Goal: Task Accomplishment & Management: Complete application form

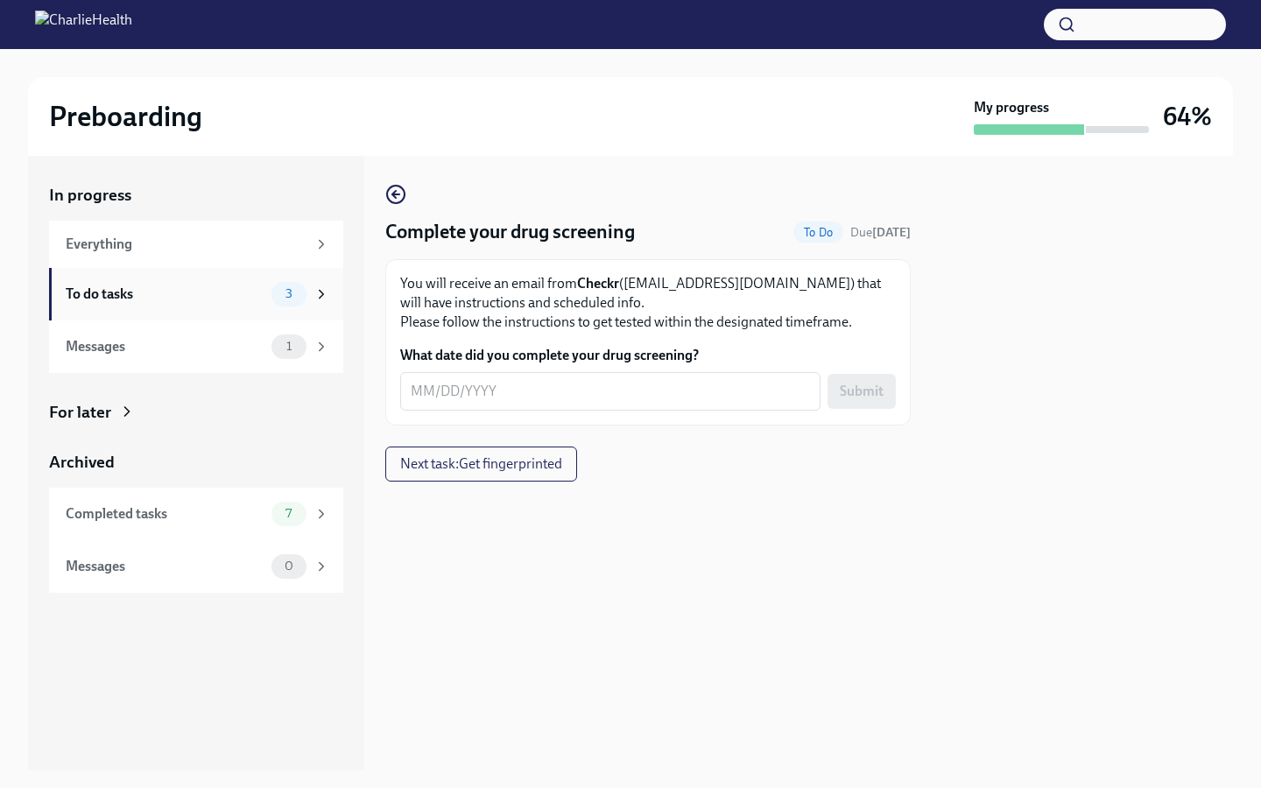
click at [282, 302] on div "3" at bounding box center [289, 294] width 35 height 25
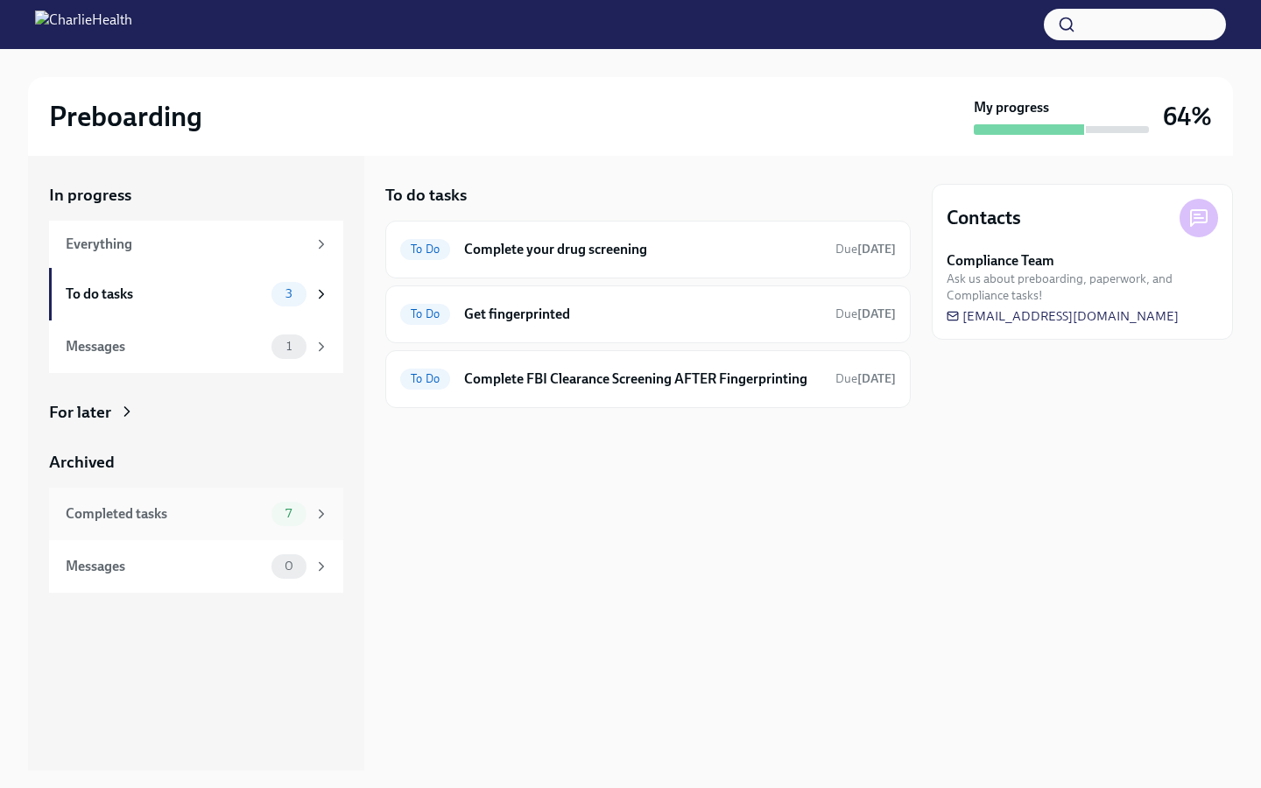
click at [274, 505] on div "7" at bounding box center [289, 514] width 35 height 25
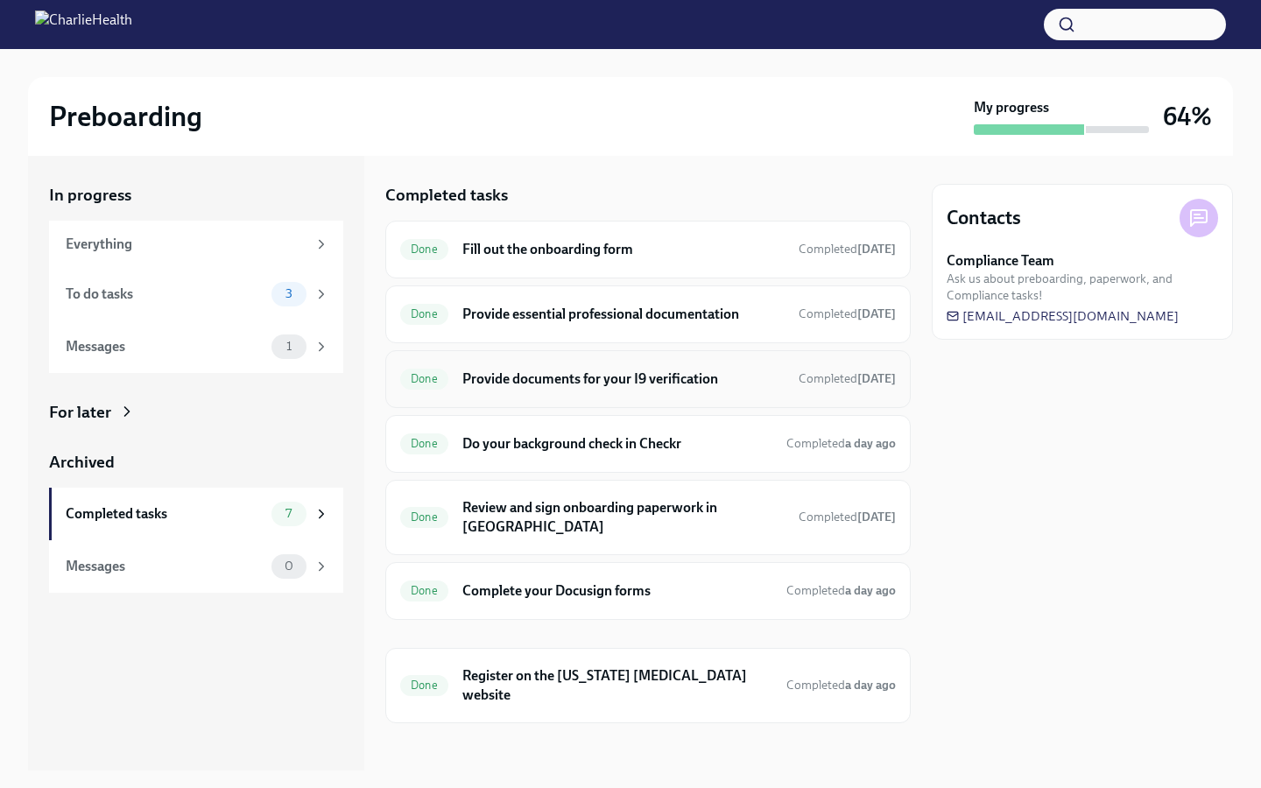
click at [682, 378] on h6 "Provide documents for your I9 verification" at bounding box center [624, 379] width 322 height 19
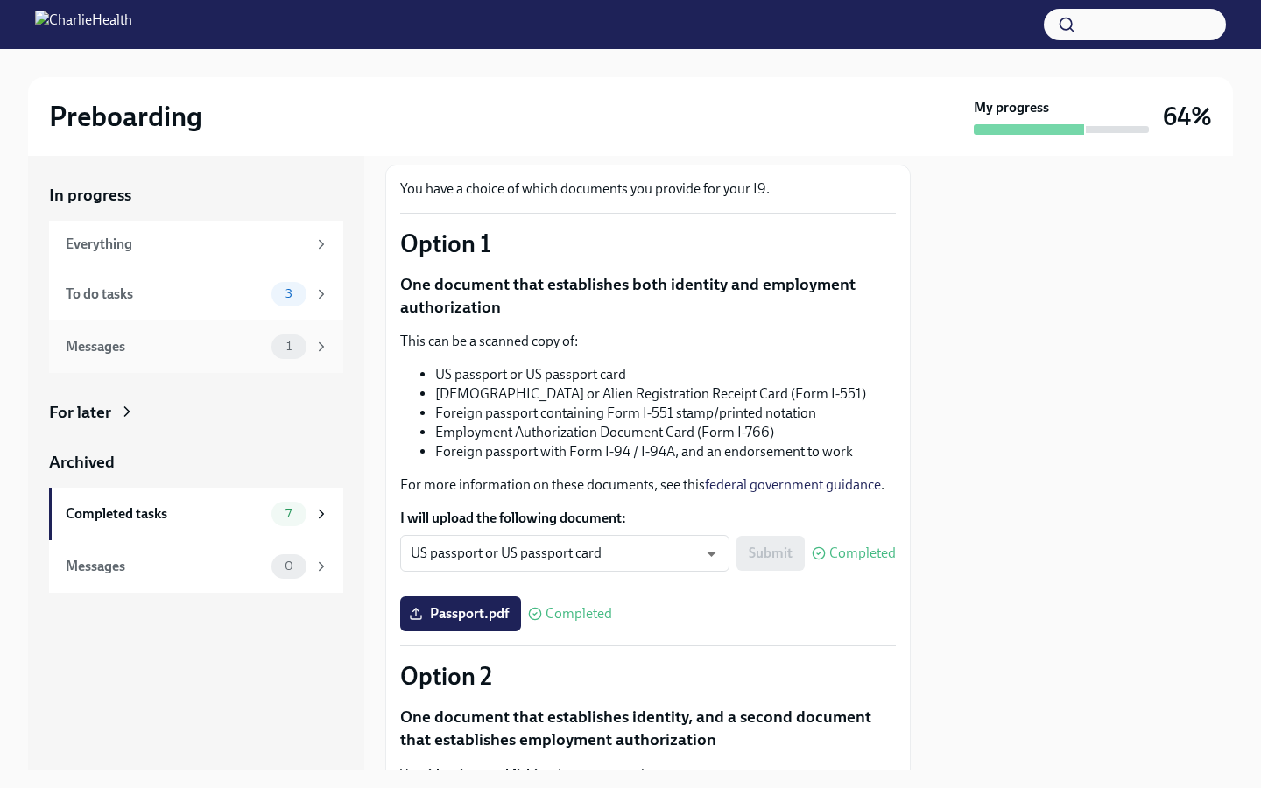
scroll to position [59, 0]
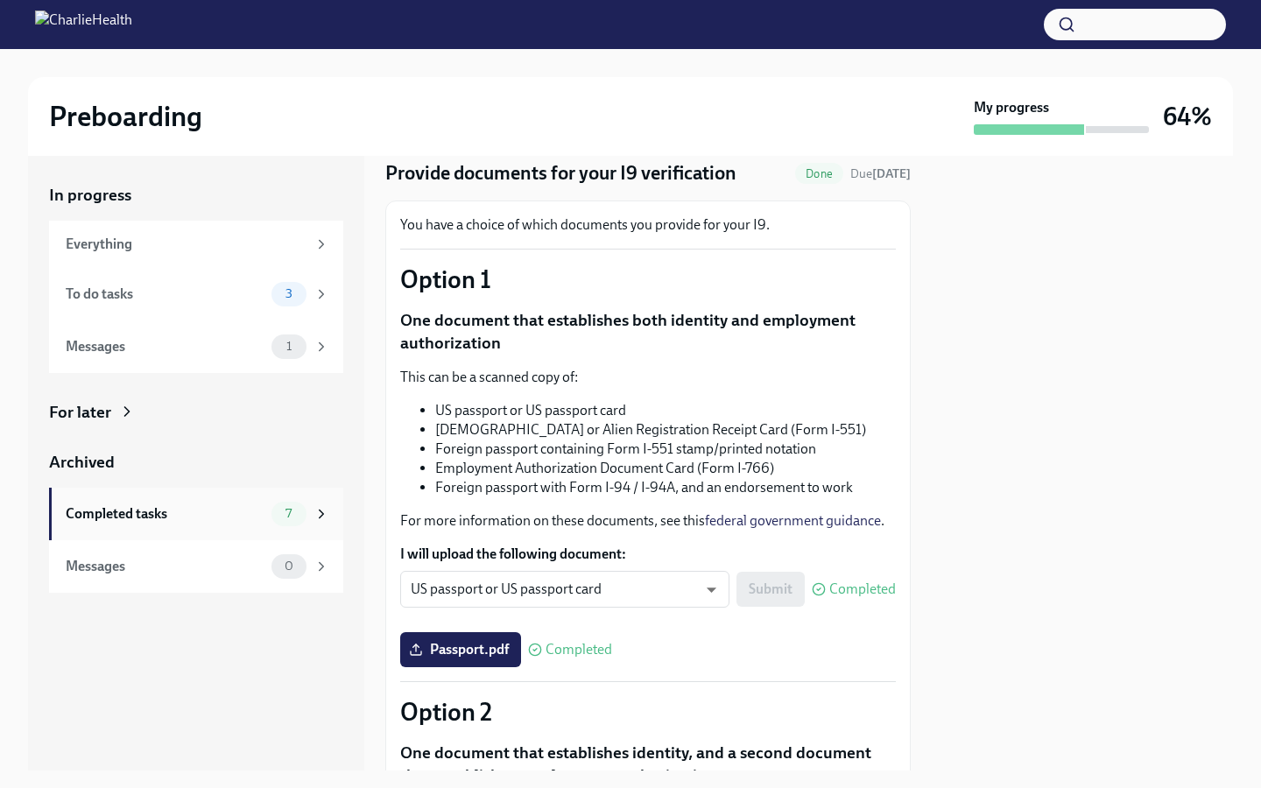
click at [264, 518] on div "Completed tasks" at bounding box center [165, 514] width 199 height 19
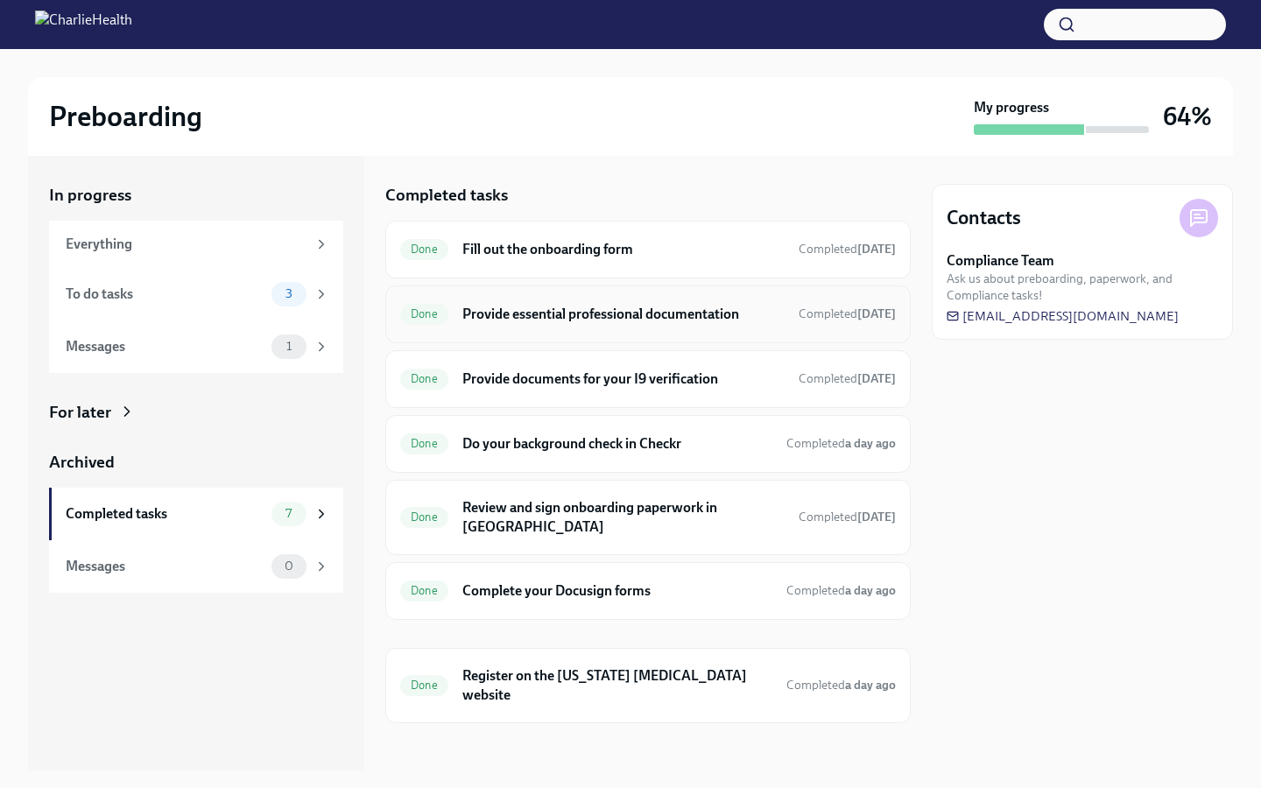
click at [646, 322] on h6 "Provide essential professional documentation" at bounding box center [624, 314] width 322 height 19
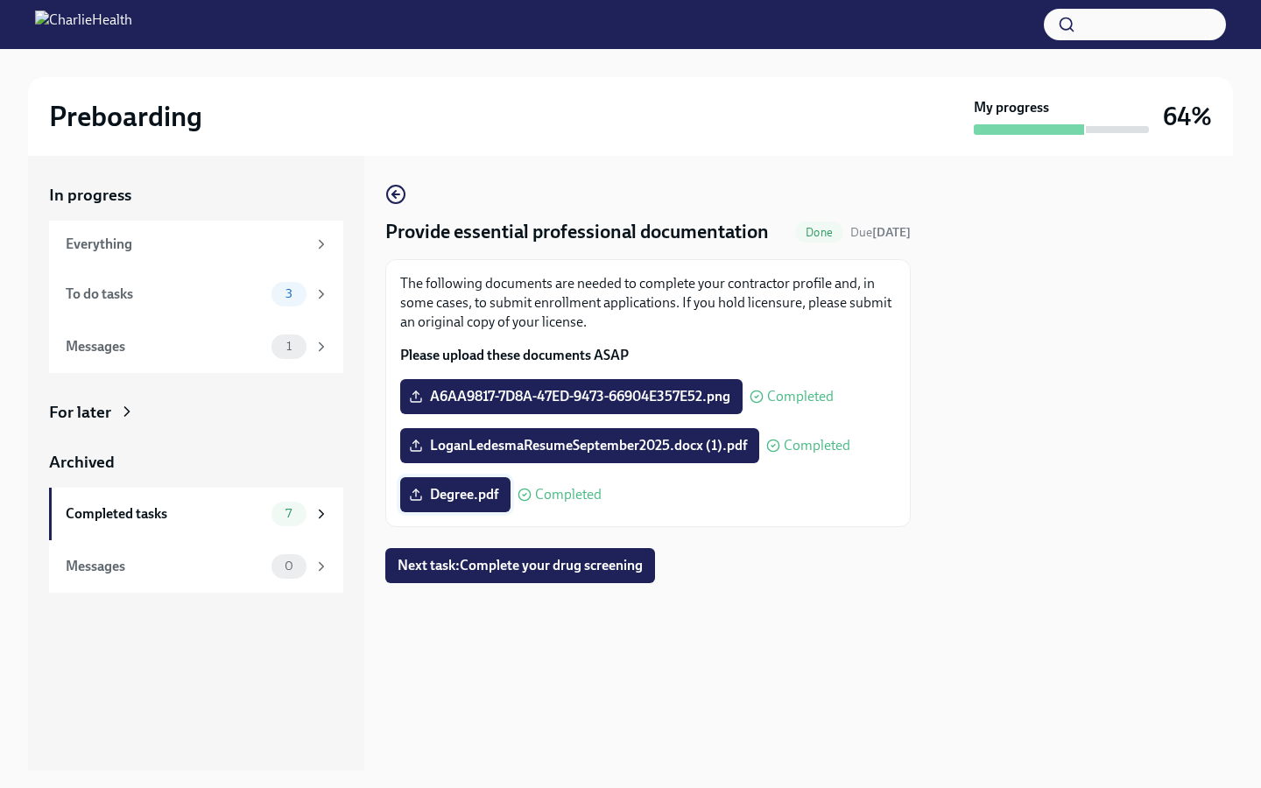
click at [484, 495] on span "Degree.pdf" at bounding box center [456, 495] width 86 height 18
click at [0, 0] on input "Degree.pdf" at bounding box center [0, 0] width 0 height 0
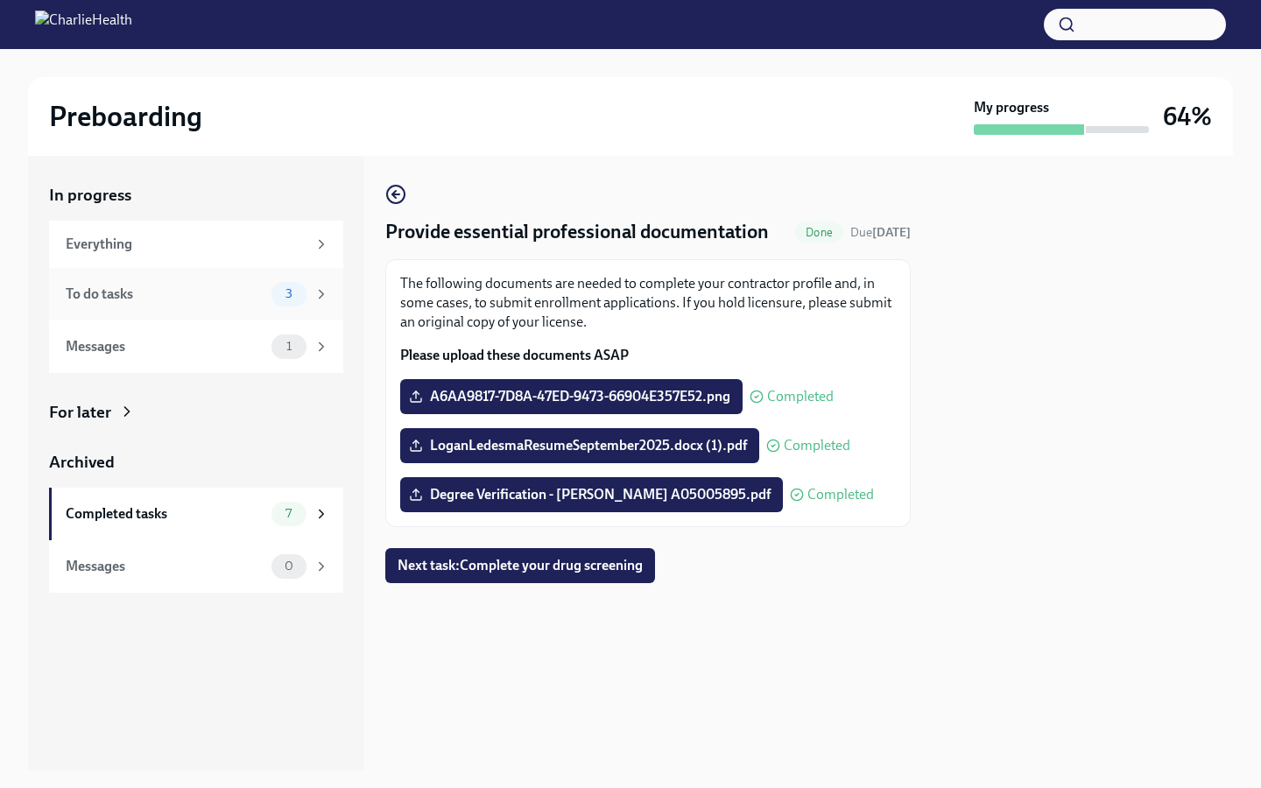
click at [213, 292] on div "To do tasks" at bounding box center [165, 294] width 199 height 19
